Goal: Information Seeking & Learning: Learn about a topic

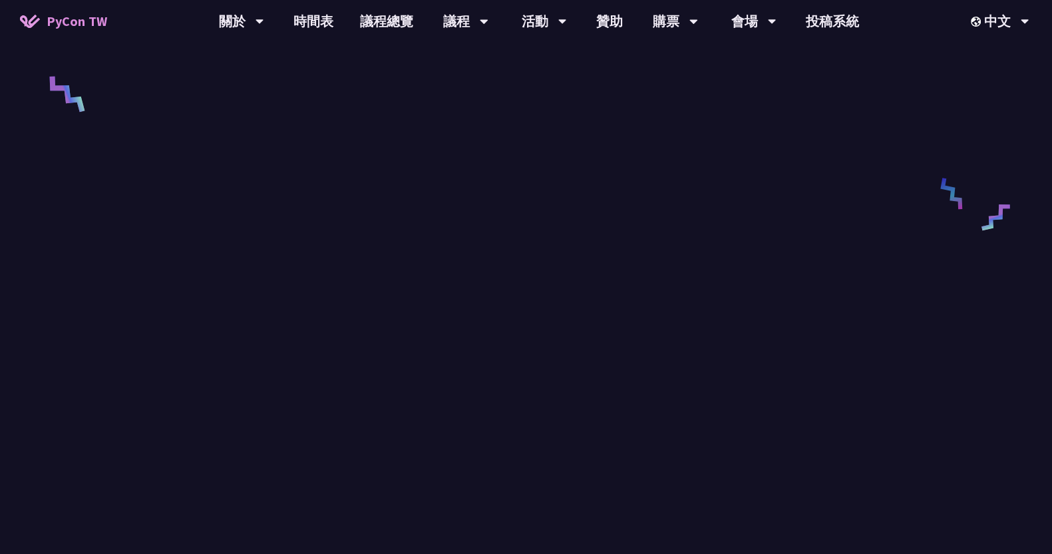
scroll to position [573, 0]
click at [33, 144] on div "請來的 AI Agent 同事們在寫程式時，怎麼用 [MEDICAL_DATA] 去除各種幻想與盲點 [PERSON_NAME] 介紹 其他資訊 Slido …" at bounding box center [526, 240] width 1052 height 1626
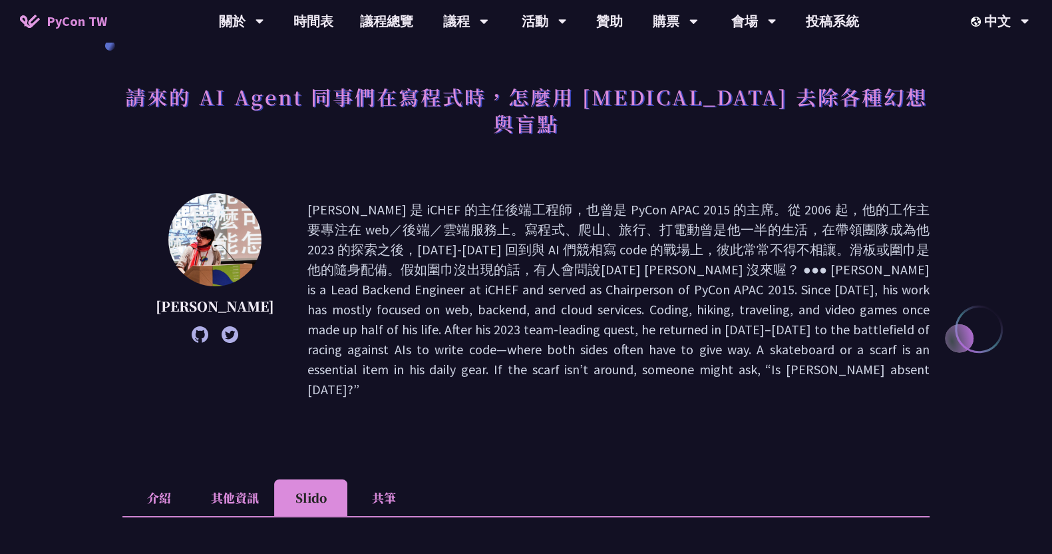
scroll to position [83, 0]
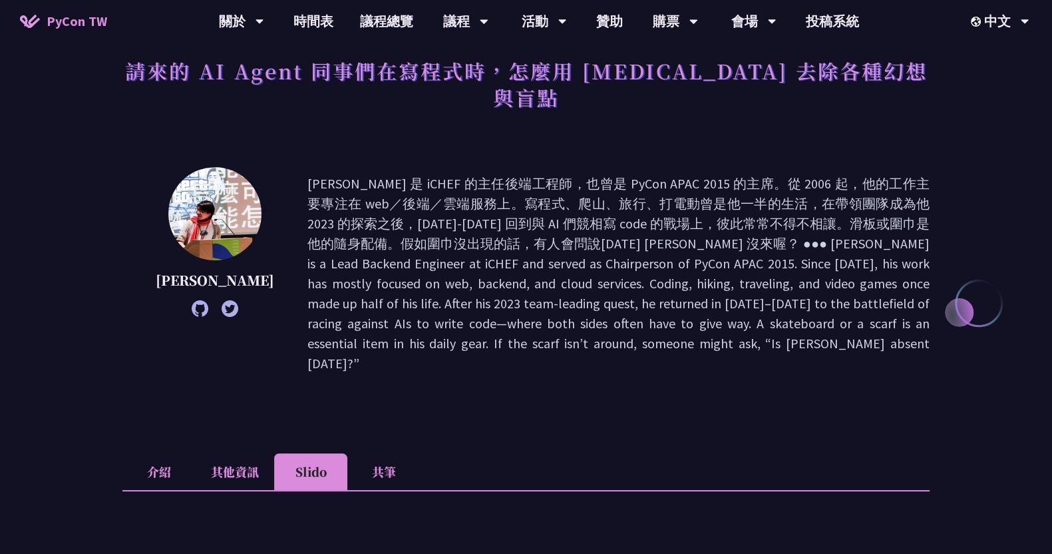
click at [160, 453] on li "介紹" at bounding box center [158, 471] width 73 height 37
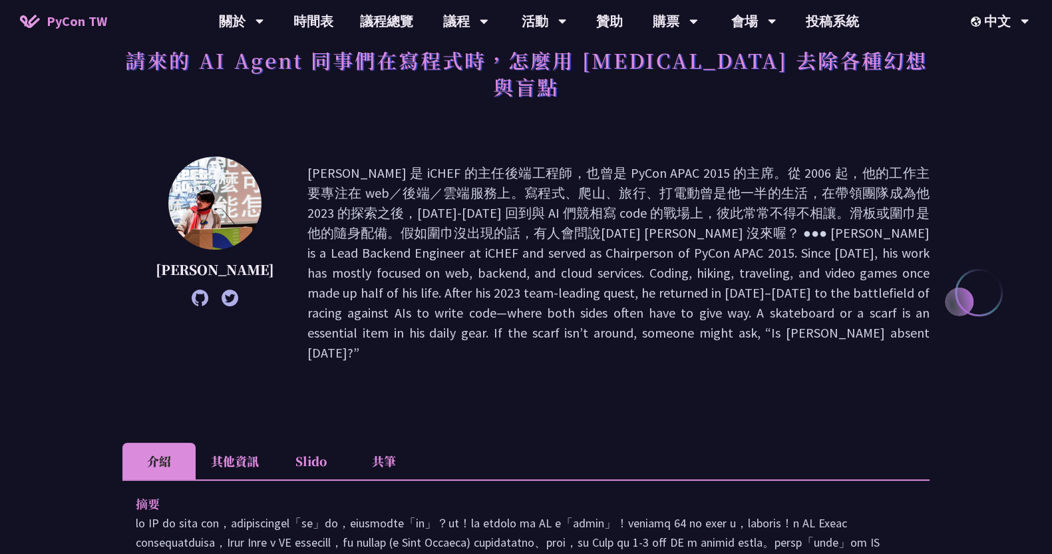
scroll to position [250, 0]
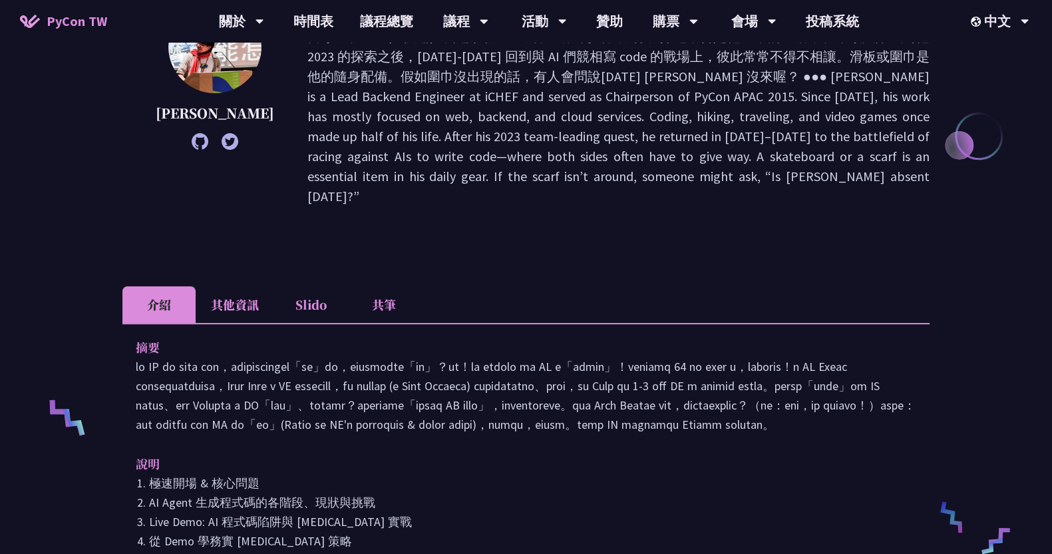
click at [374, 286] on li "共筆" at bounding box center [383, 304] width 73 height 37
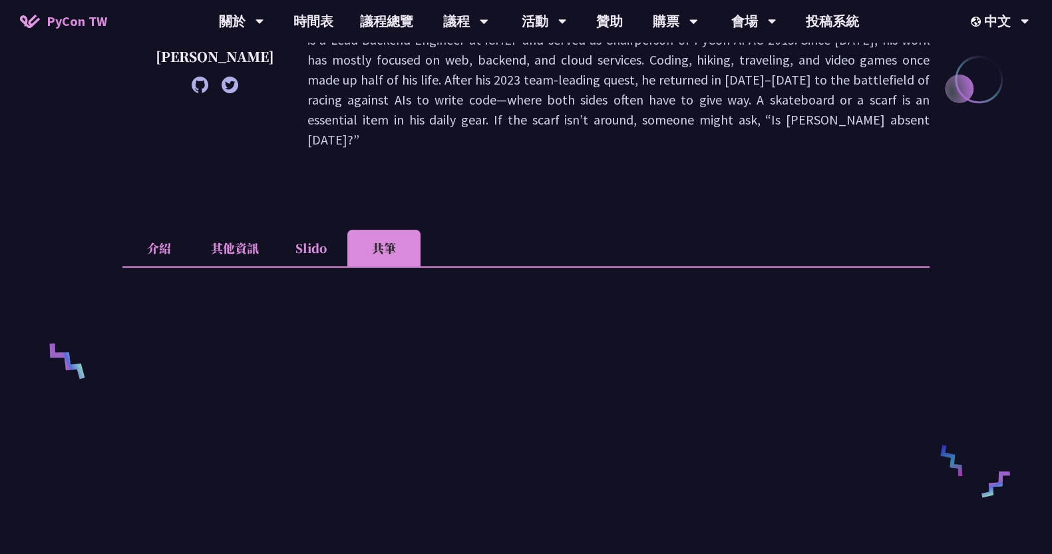
scroll to position [332, 0]
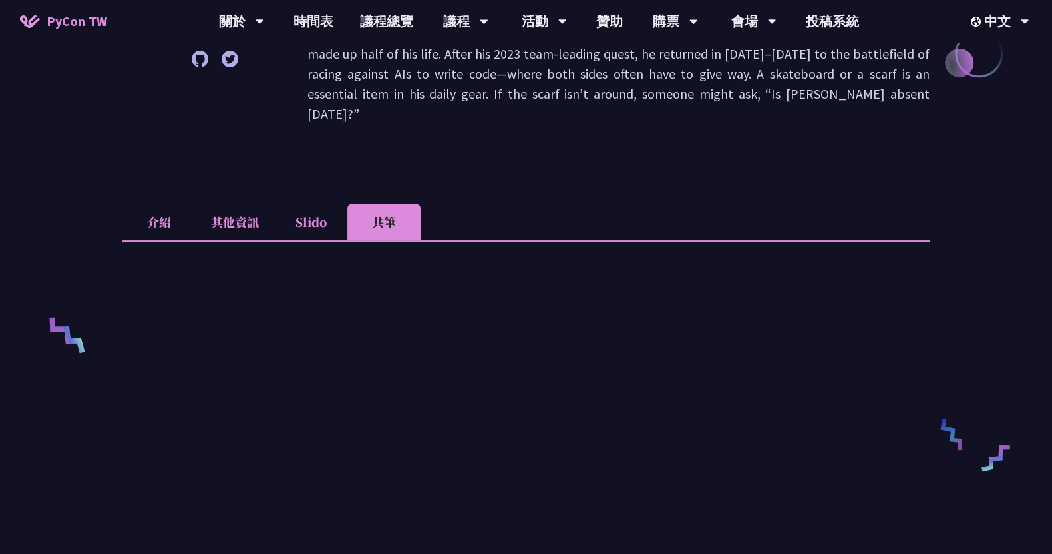
click at [244, 204] on li "其他資訊" at bounding box center [235, 222] width 79 height 37
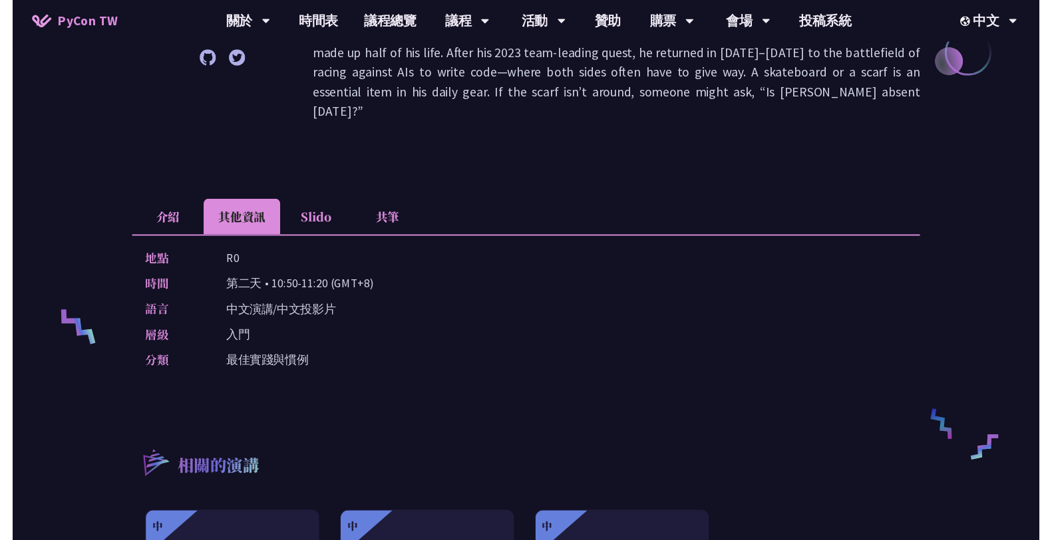
scroll to position [0, 0]
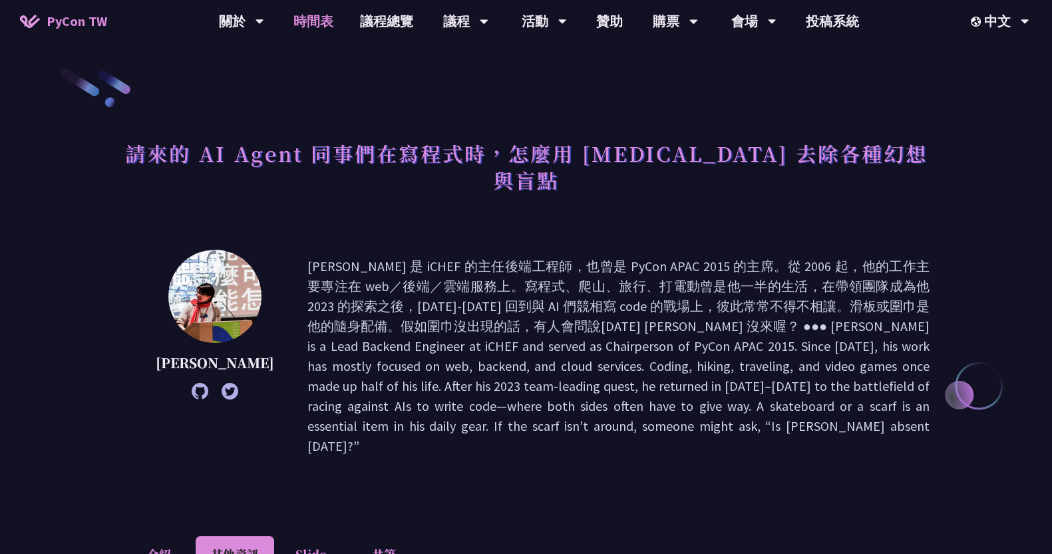
click at [292, 19] on link "時間表" at bounding box center [313, 21] width 67 height 43
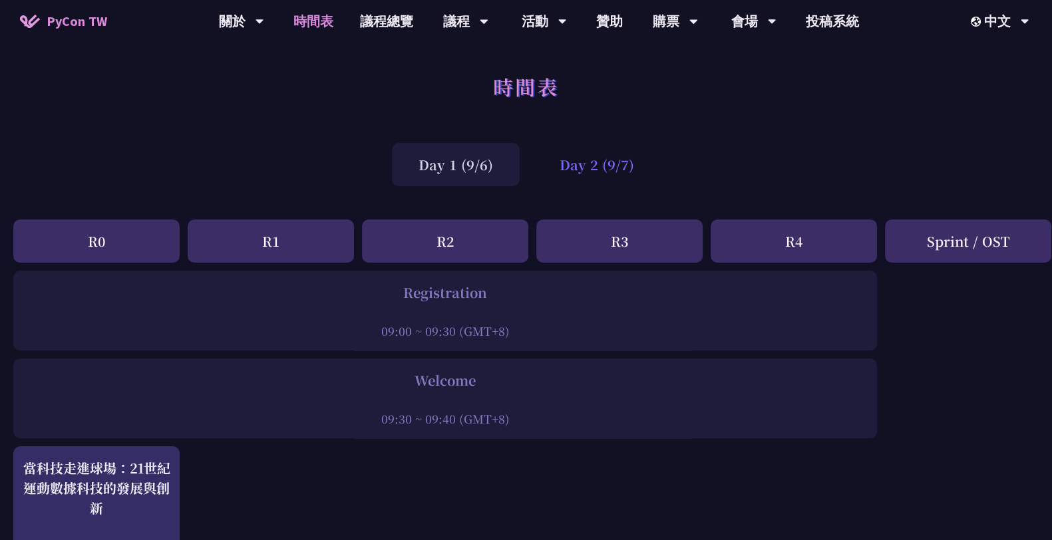
click at [583, 172] on div "Day 2 (9/7)" at bounding box center [597, 164] width 128 height 43
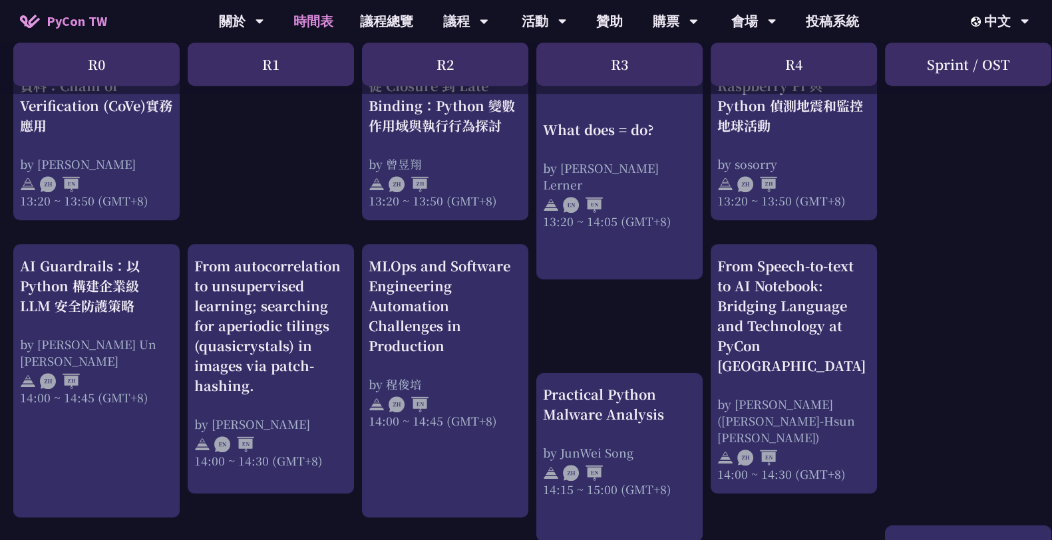
scroll to position [1414, 0]
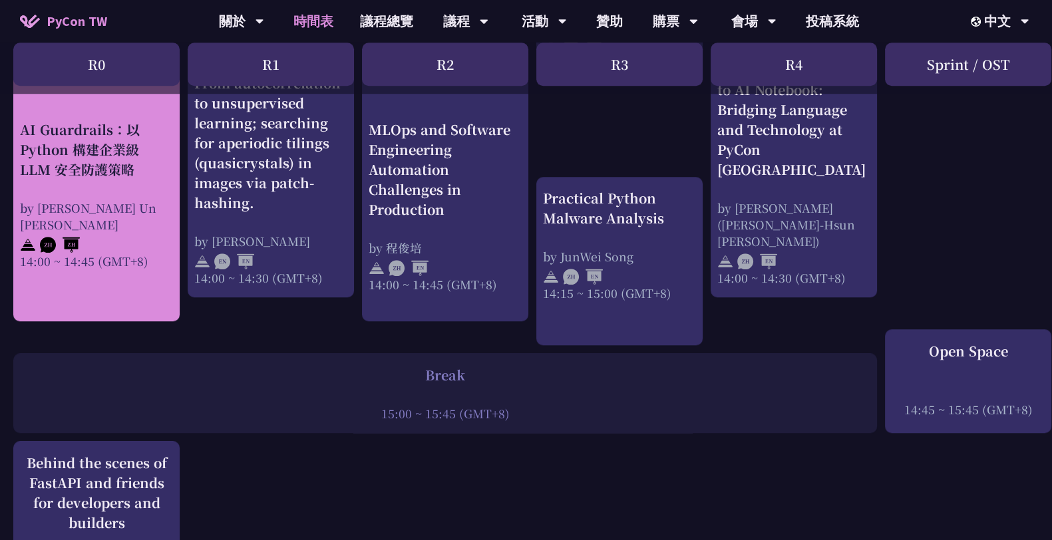
click at [57, 161] on div "AI Guardrails：以 Python 構建企業級 LLM 安全防護策略" at bounding box center [96, 150] width 153 height 60
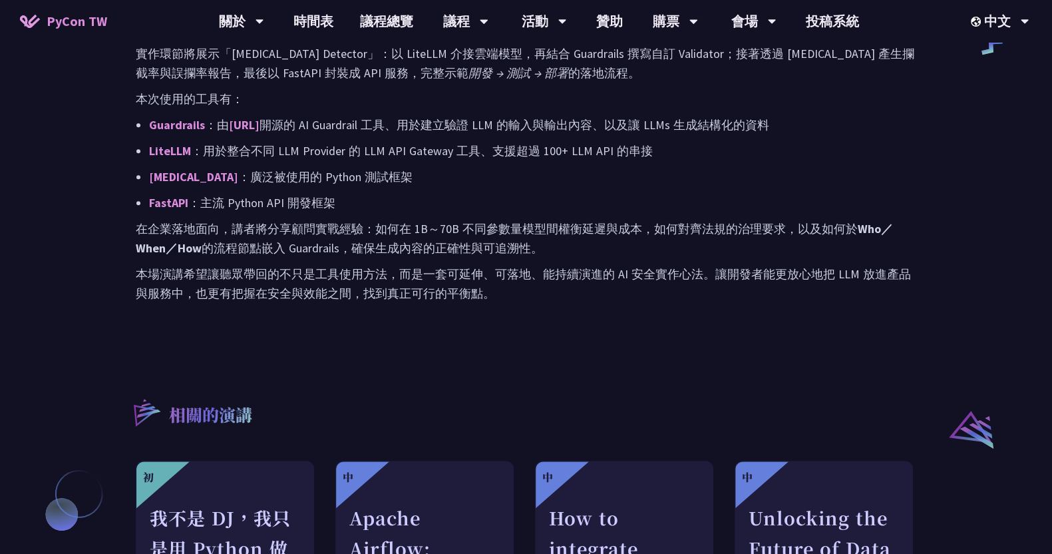
scroll to position [332, 0]
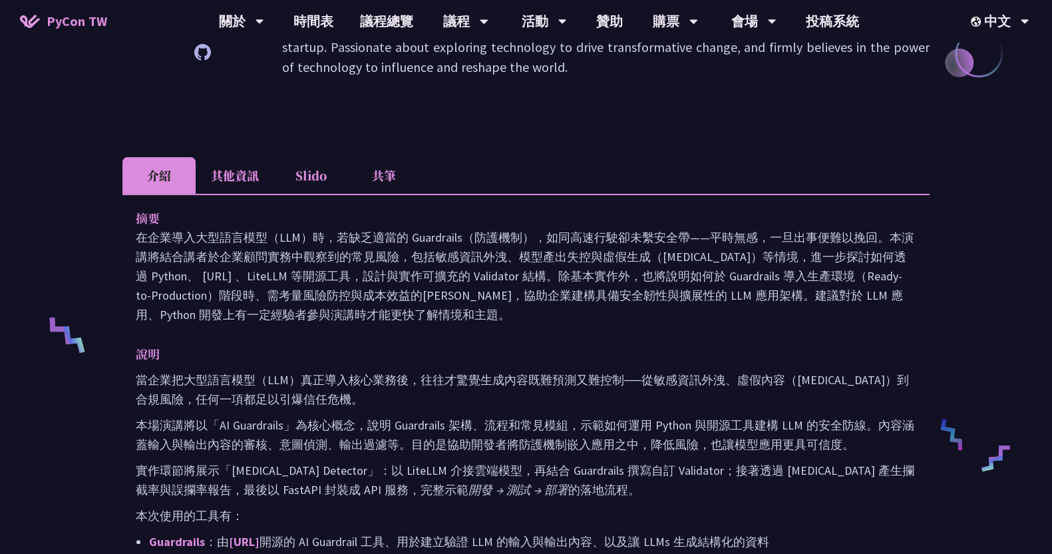
click at [215, 172] on li "其他資訊" at bounding box center [235, 175] width 79 height 37
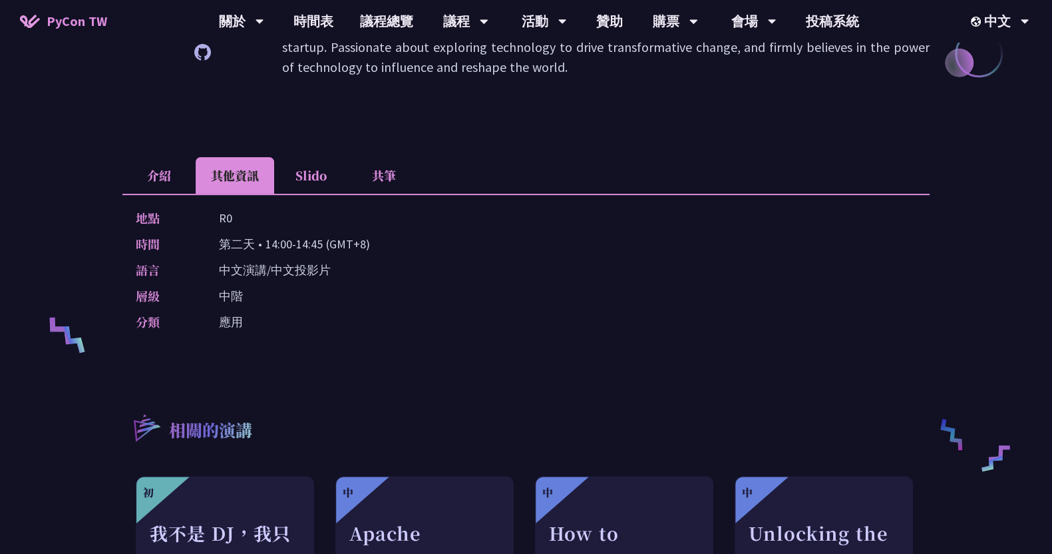
click at [291, 169] on li "Slido" at bounding box center [310, 175] width 73 height 37
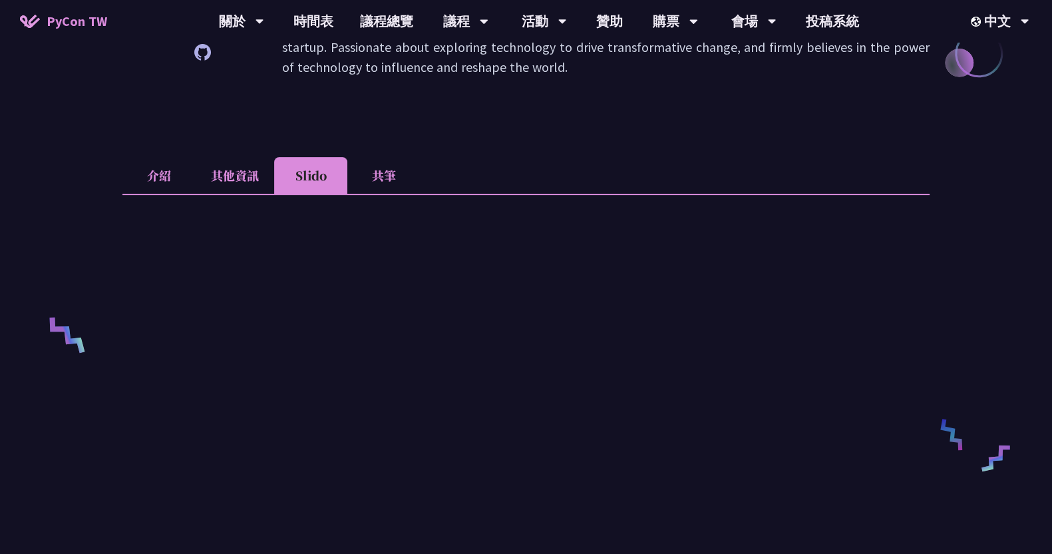
click at [367, 170] on li "共筆" at bounding box center [383, 175] width 73 height 37
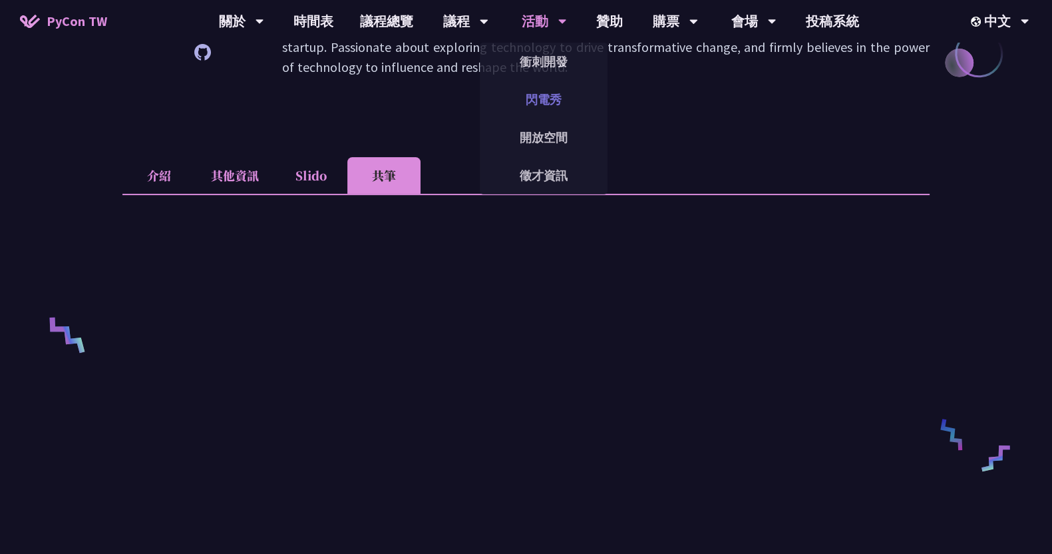
click at [555, 98] on link "閃電秀" at bounding box center [544, 99] width 128 height 31
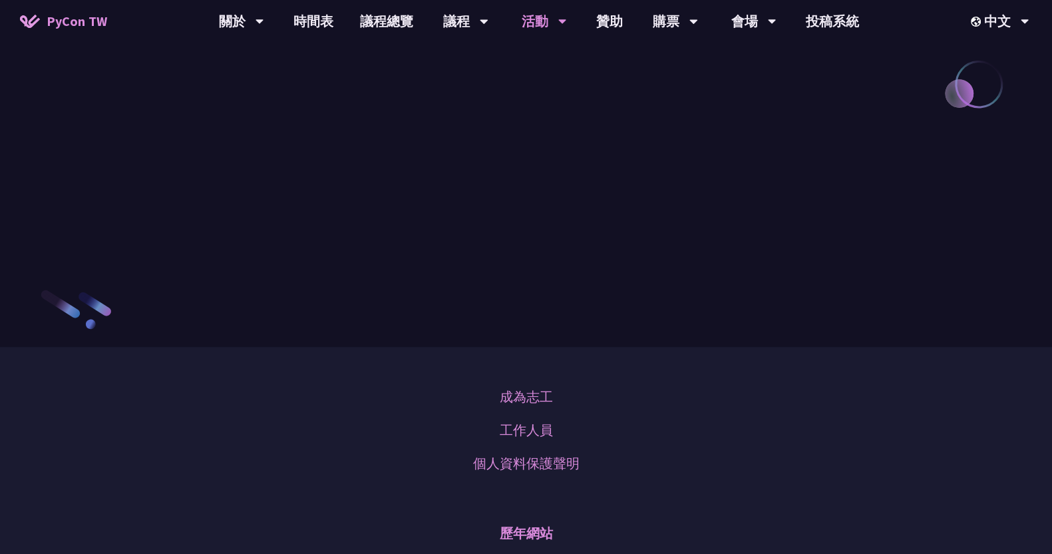
scroll to position [1580, 0]
